Goal: Transaction & Acquisition: Purchase product/service

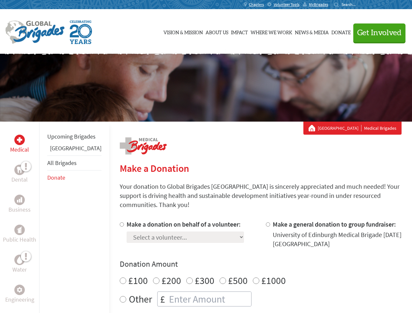
click at [360, 5] on div "Search for:" at bounding box center [347, 4] width 26 height 5
click at [376, 33] on span "Get Involved" at bounding box center [379, 33] width 44 height 8
click at [43, 217] on div "Upcoming Brigades Panama All Brigades Donate" at bounding box center [74, 278] width 70 height 313
click at [249, 262] on div "Donation Amount £100 £200 £300 £500 £1000 Other £" at bounding box center [261, 283] width 282 height 48
click at [120, 222] on input "Make a donation on behalf of a volunteer:" at bounding box center [122, 224] width 4 height 4
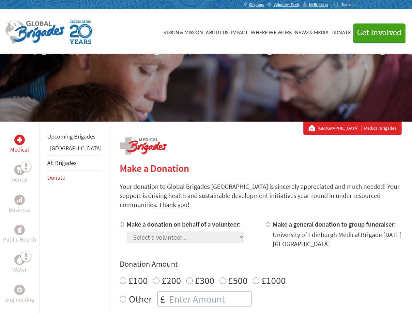
radio input "true"
click at [266, 222] on input "Make a general donation to group fundraiser:" at bounding box center [268, 224] width 4 height 4
radio input "true"
